Goal: Check status: Check status

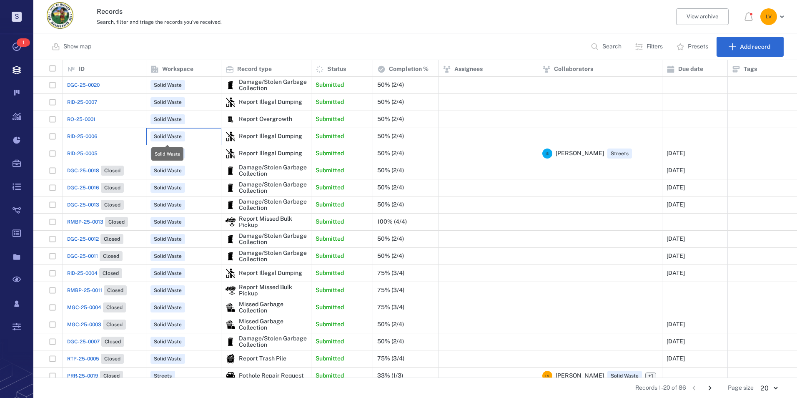
click at [169, 133] on span "Solid Waste" at bounding box center [167, 136] width 31 height 7
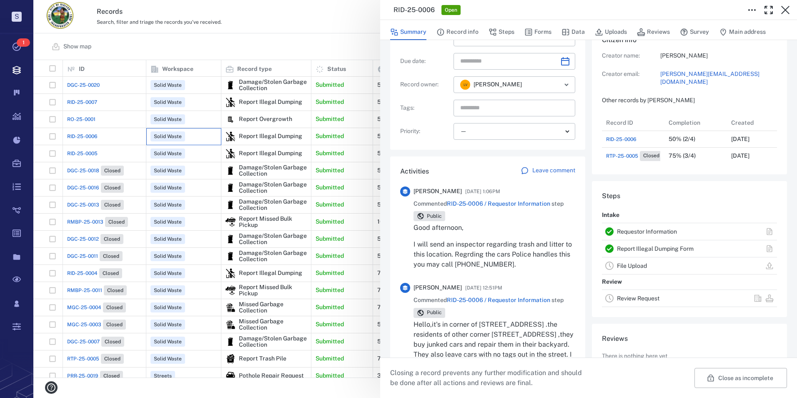
scroll to position [125, 0]
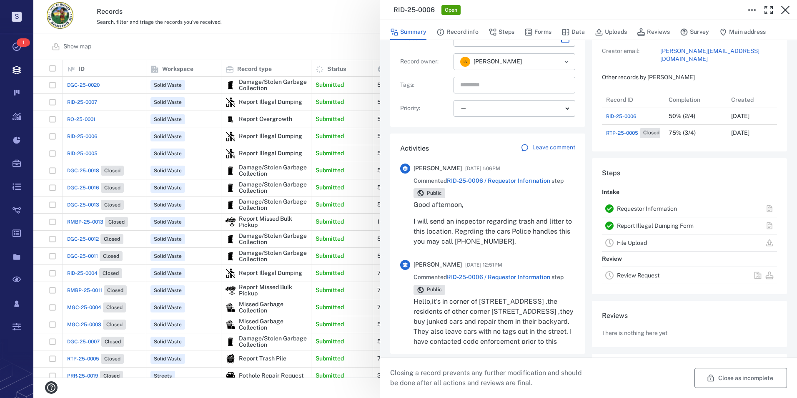
click at [727, 373] on button "Close as incomplete" at bounding box center [740, 378] width 93 height 20
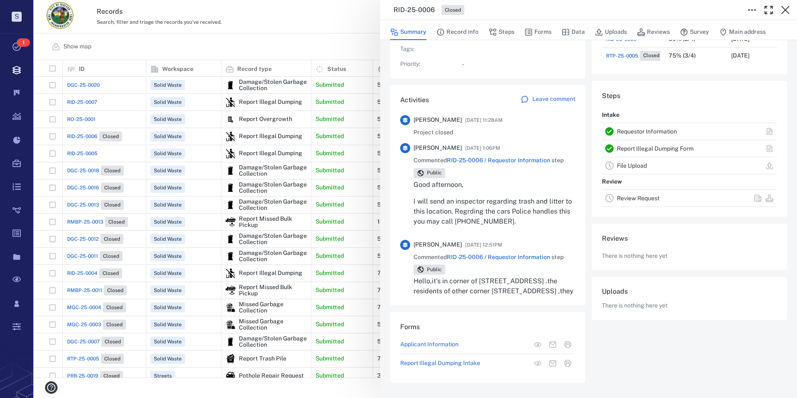
click at [276, 154] on div "RID-25-0006 Closed Summary Record info Steps Forms Data Uploads Reviews Survey …" at bounding box center [415, 199] width 764 height 398
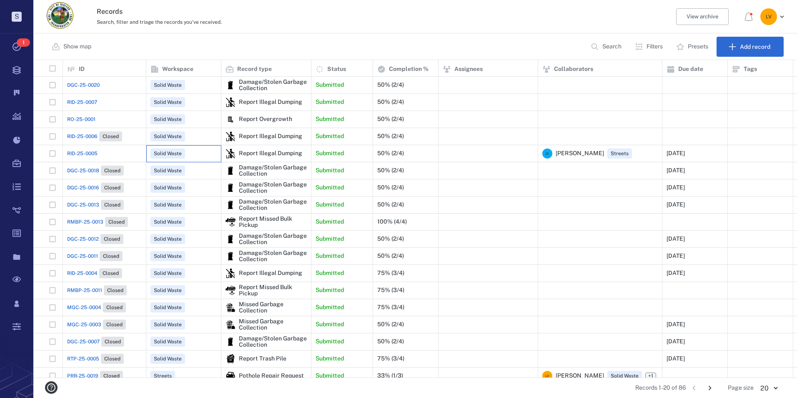
click at [164, 148] on div "Solid Waste" at bounding box center [183, 153] width 66 height 17
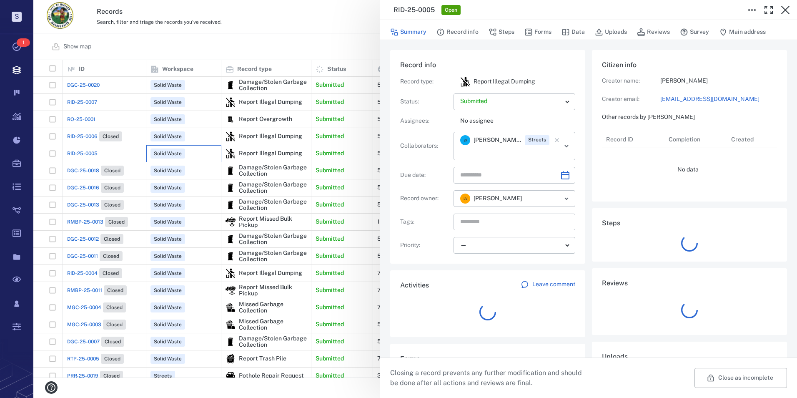
type input "**********"
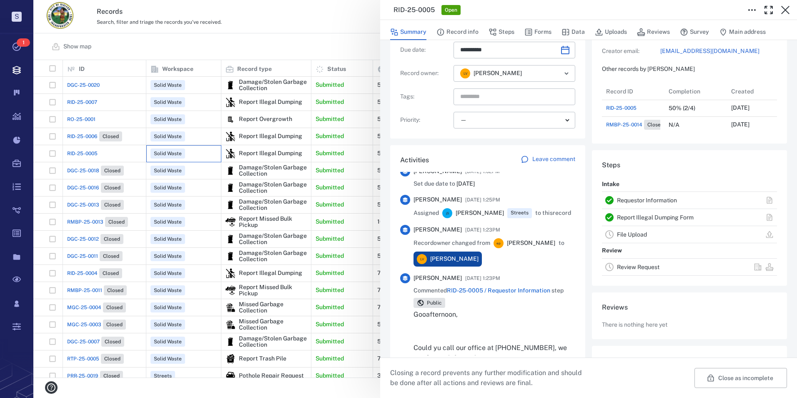
scroll to position [125, 0]
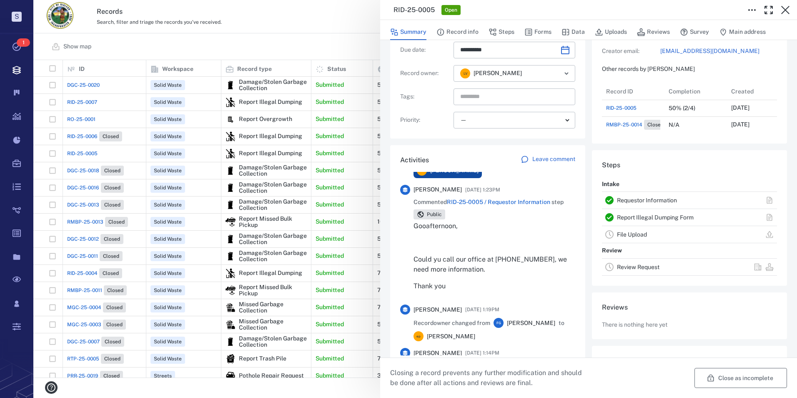
click at [736, 374] on button "Close as incomplete" at bounding box center [740, 378] width 93 height 20
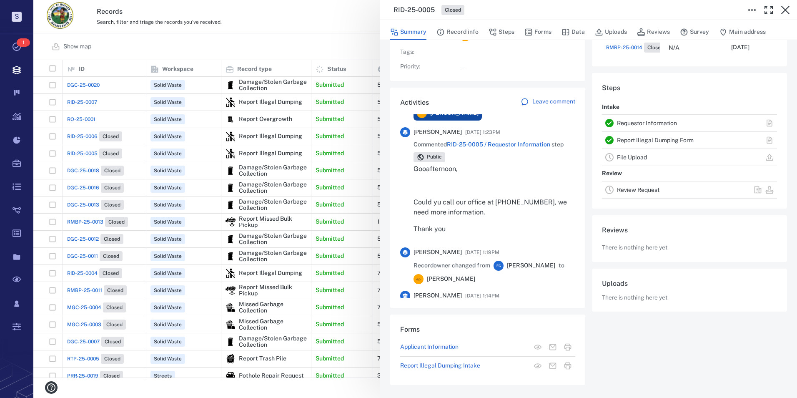
scroll to position [108, 0]
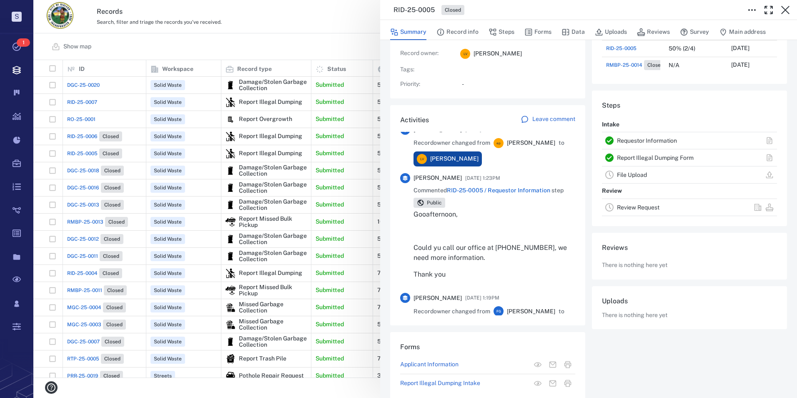
click at [167, 117] on div "RID-25-0005 Closed Summary Record info Steps Forms Data Uploads Reviews Survey …" at bounding box center [415, 199] width 764 height 398
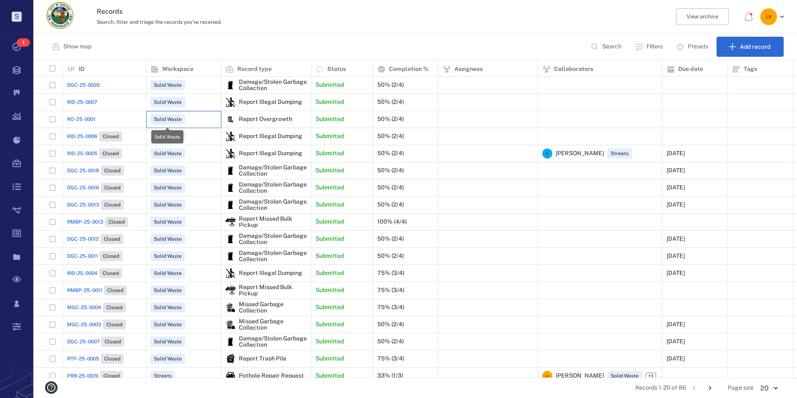
click at [167, 117] on span "Solid Waste" at bounding box center [167, 119] width 31 height 7
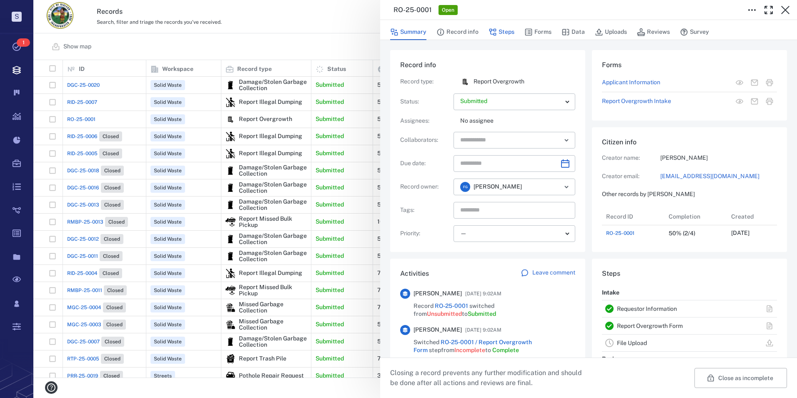
click at [506, 31] on button "Steps" at bounding box center [501, 32] width 26 height 16
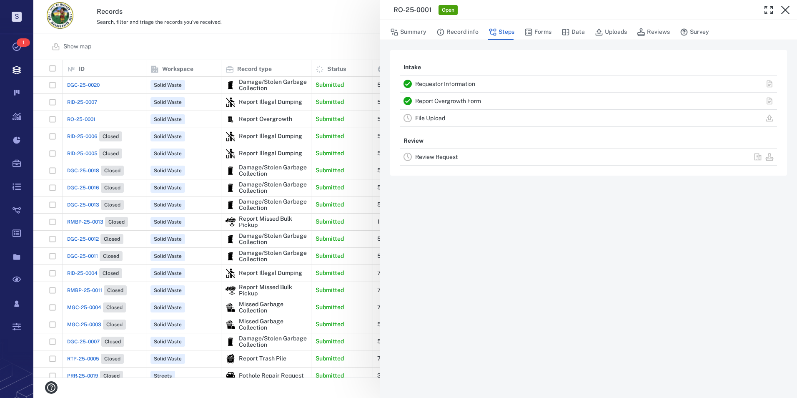
click at [439, 84] on link "Requestor Information" at bounding box center [445, 83] width 60 height 7
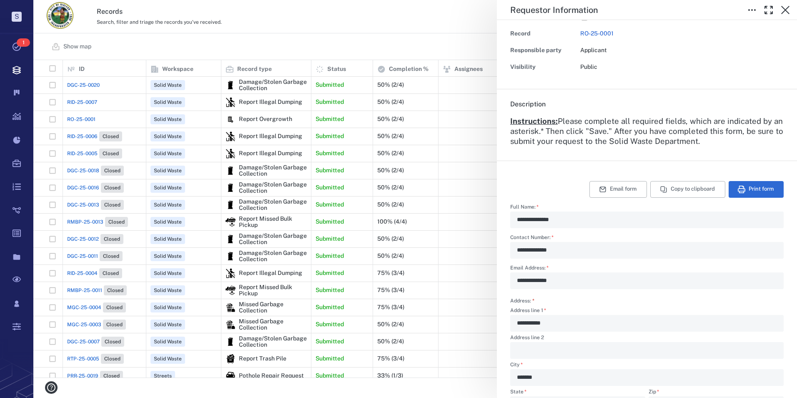
scroll to position [83, 0]
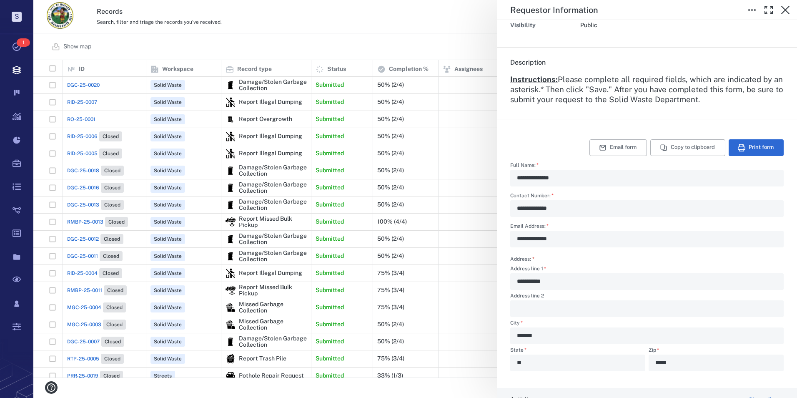
click at [495, 282] on div "**********" at bounding box center [415, 199] width 764 height 398
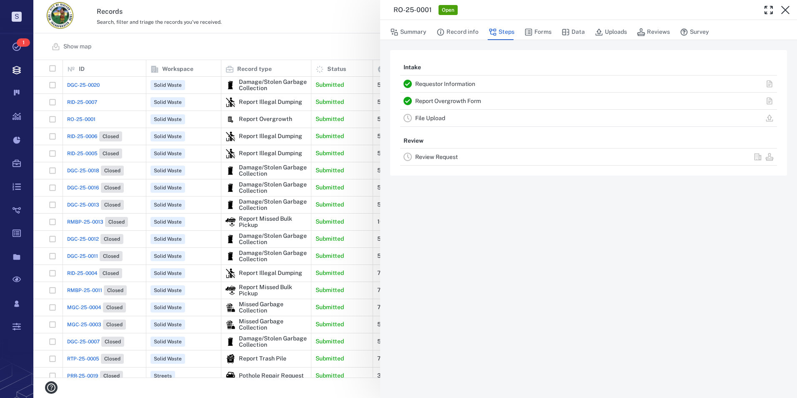
click at [460, 81] on link "Requestor Information" at bounding box center [445, 83] width 60 height 7
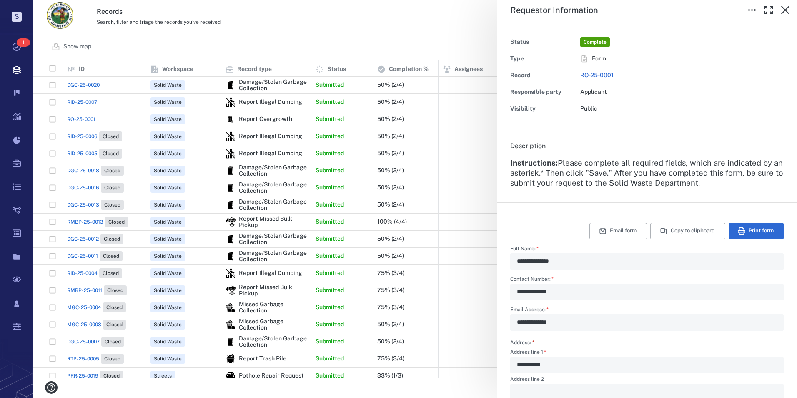
scroll to position [7, 7]
click at [786, 9] on icon "button" at bounding box center [785, 10] width 8 height 8
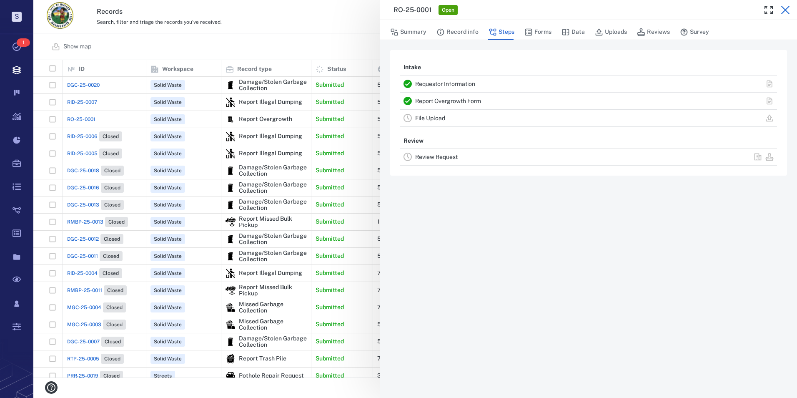
click at [786, 10] on icon "button" at bounding box center [785, 10] width 8 height 8
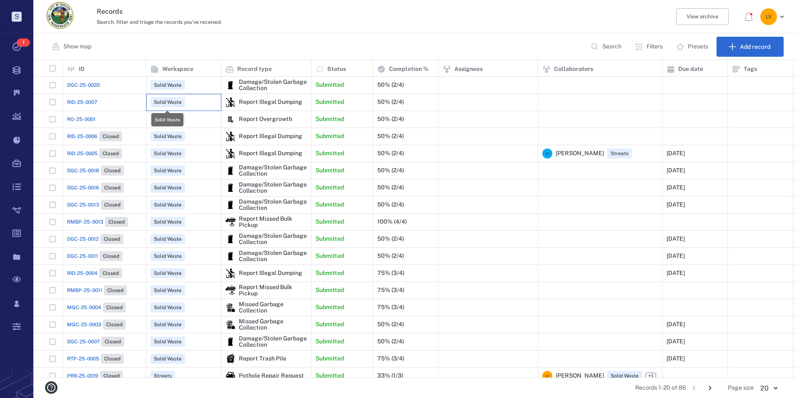
click at [176, 100] on span "Solid Waste" at bounding box center [167, 102] width 31 height 7
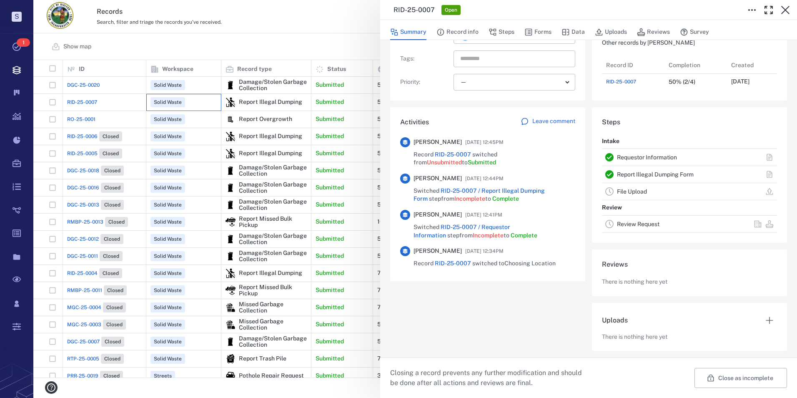
scroll to position [116, 0]
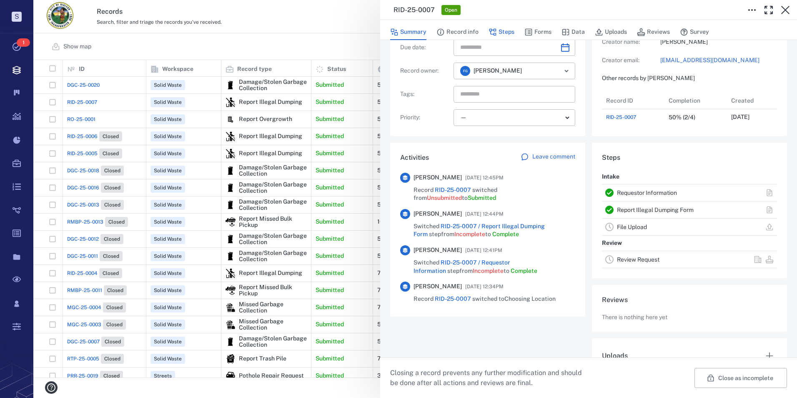
click at [503, 28] on button "Steps" at bounding box center [501, 32] width 26 height 16
